Goal: Task Accomplishment & Management: Manage account settings

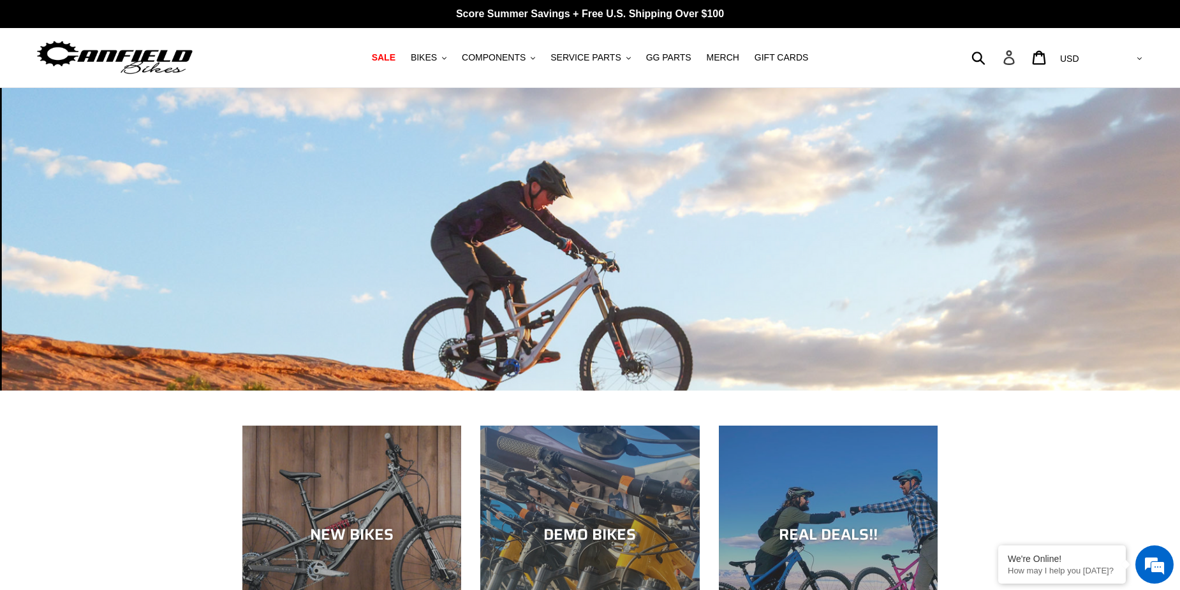
click at [1014, 56] on icon at bounding box center [1008, 57] width 11 height 15
click at [1028, 59] on div "Submit Search Account Cart 0 items Currency AED AFN ALL AMD ANG AUD AWG AZN BAM…" at bounding box center [1005, 57] width 277 height 28
click at [995, 55] on form "Submit" at bounding box center [931, 57] width 128 height 28
type input "ybn"
click at [963, 43] on button "Submit" at bounding box center [978, 57] width 31 height 28
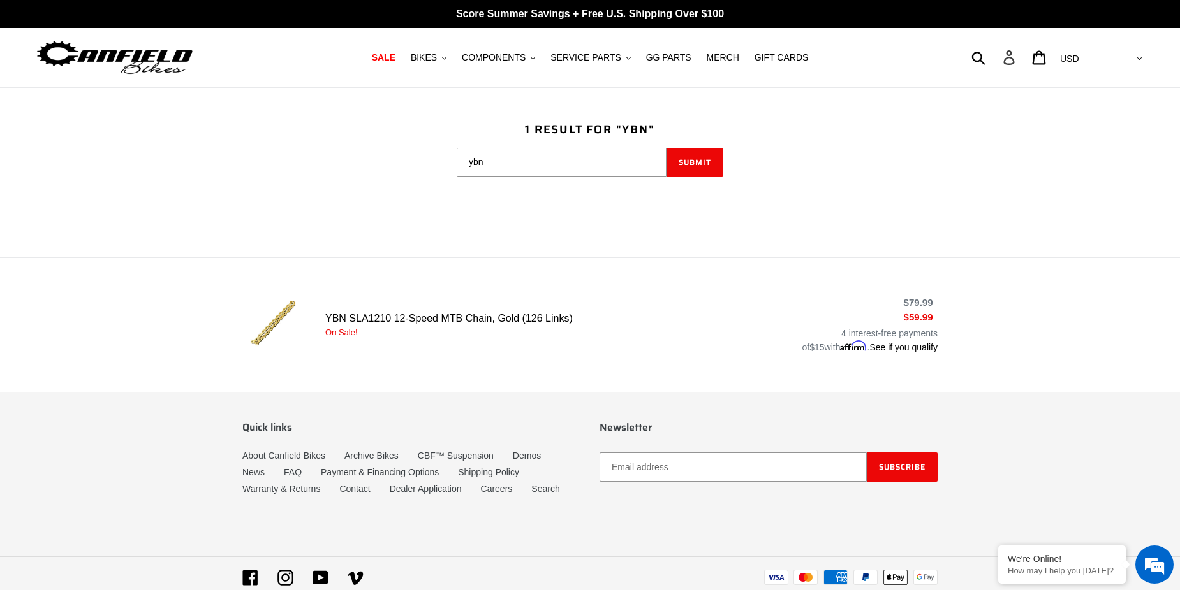
click at [1016, 62] on icon at bounding box center [1009, 57] width 14 height 15
